Goal: Check status: Check status

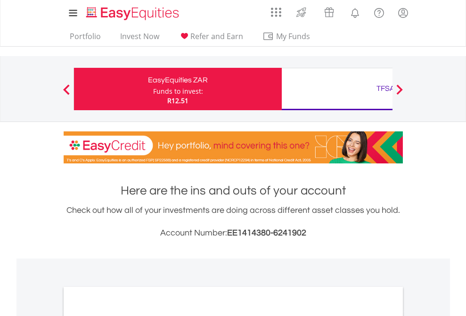
click at [153, 89] on div "Funds to invest:" at bounding box center [178, 91] width 50 height 9
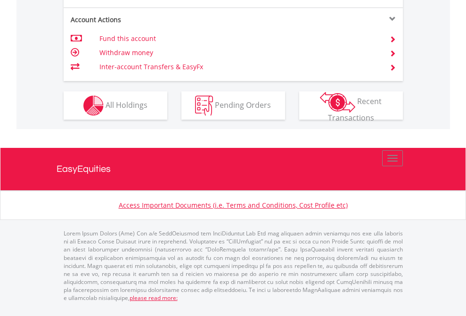
scroll to position [884, 0]
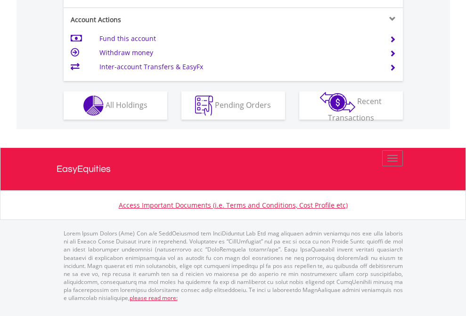
scroll to position [922, 0]
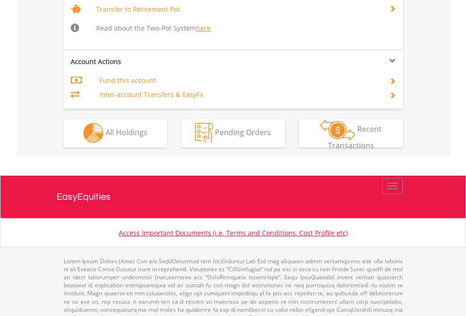
scroll to position [936, 0]
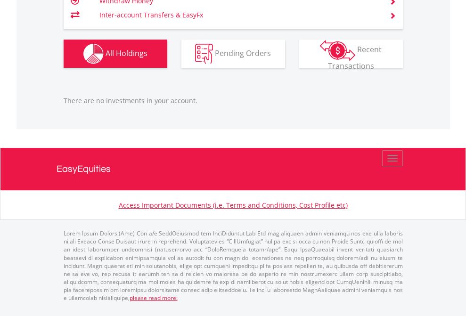
scroll to position [68, 0]
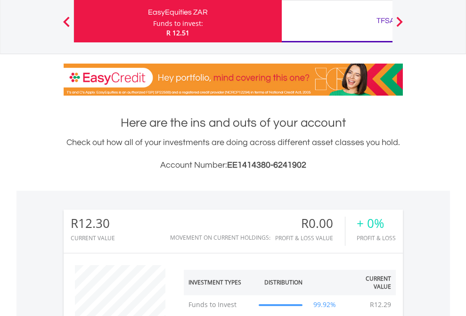
click at [337, 21] on div "TFSA" at bounding box center [385, 20] width 196 height 13
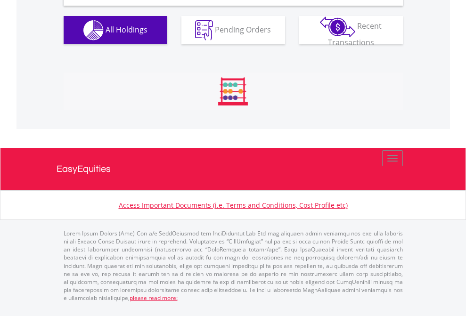
scroll to position [910, 0]
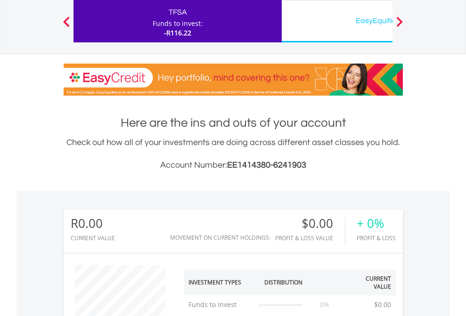
scroll to position [90, 148]
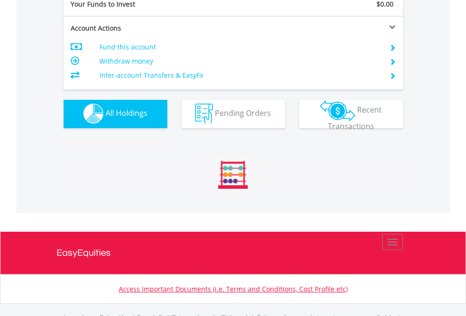
scroll to position [932, 0]
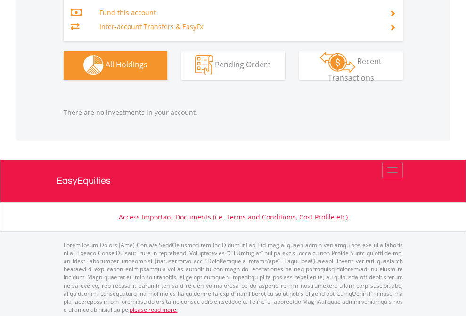
scroll to position [987, 0]
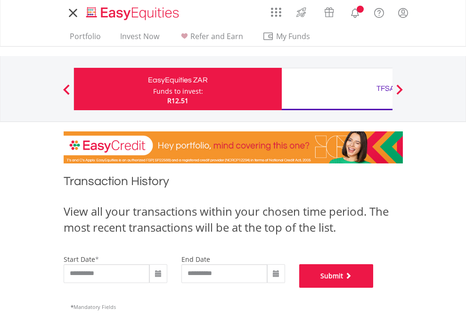
click at [373, 288] on button "Submit" at bounding box center [336, 276] width 74 height 24
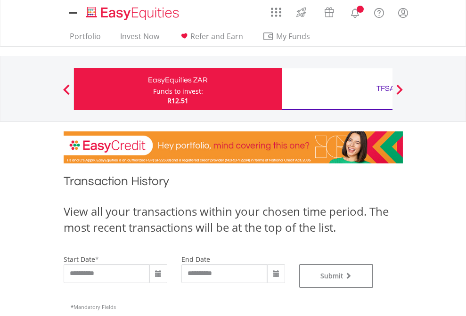
click at [337, 89] on div "TFSA" at bounding box center [385, 88] width 196 height 13
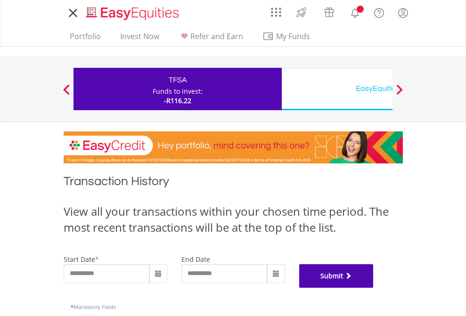
click at [373, 288] on button "Submit" at bounding box center [336, 276] width 74 height 24
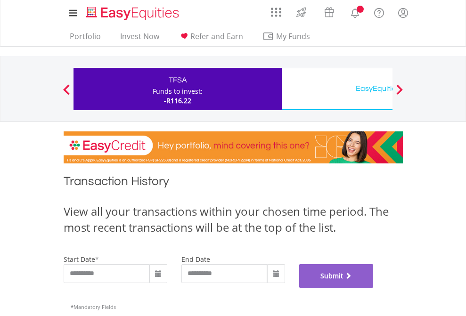
scroll to position [382, 0]
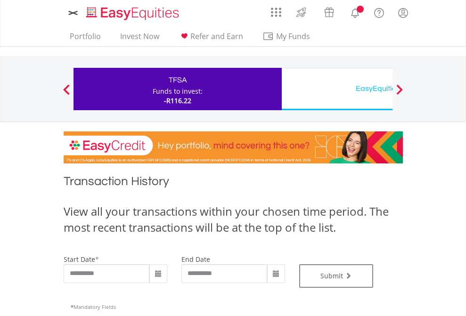
click at [337, 89] on div "EasyEquities USD" at bounding box center [385, 88] width 196 height 13
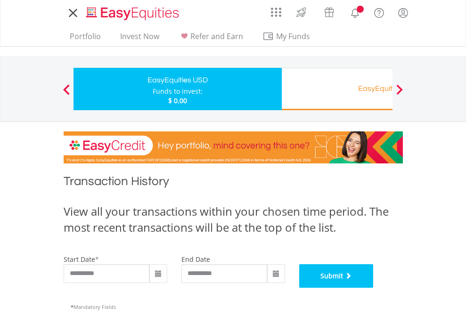
click at [373, 288] on button "Submit" at bounding box center [336, 276] width 74 height 24
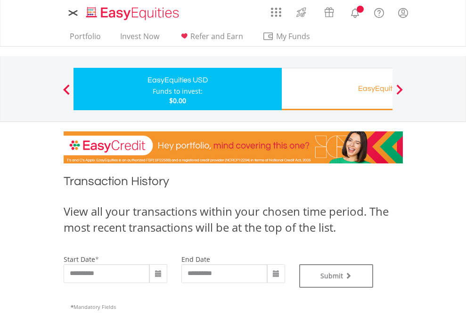
click at [337, 89] on div "EasyEquities RA" at bounding box center [385, 88] width 196 height 13
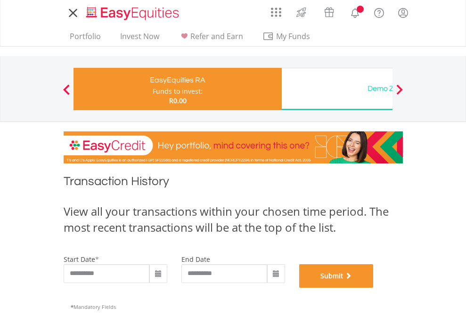
click at [373, 288] on button "Submit" at bounding box center [336, 276] width 74 height 24
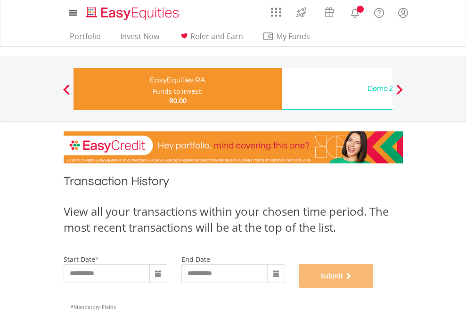
scroll to position [382, 0]
